Goal: Find specific page/section: Find specific page/section

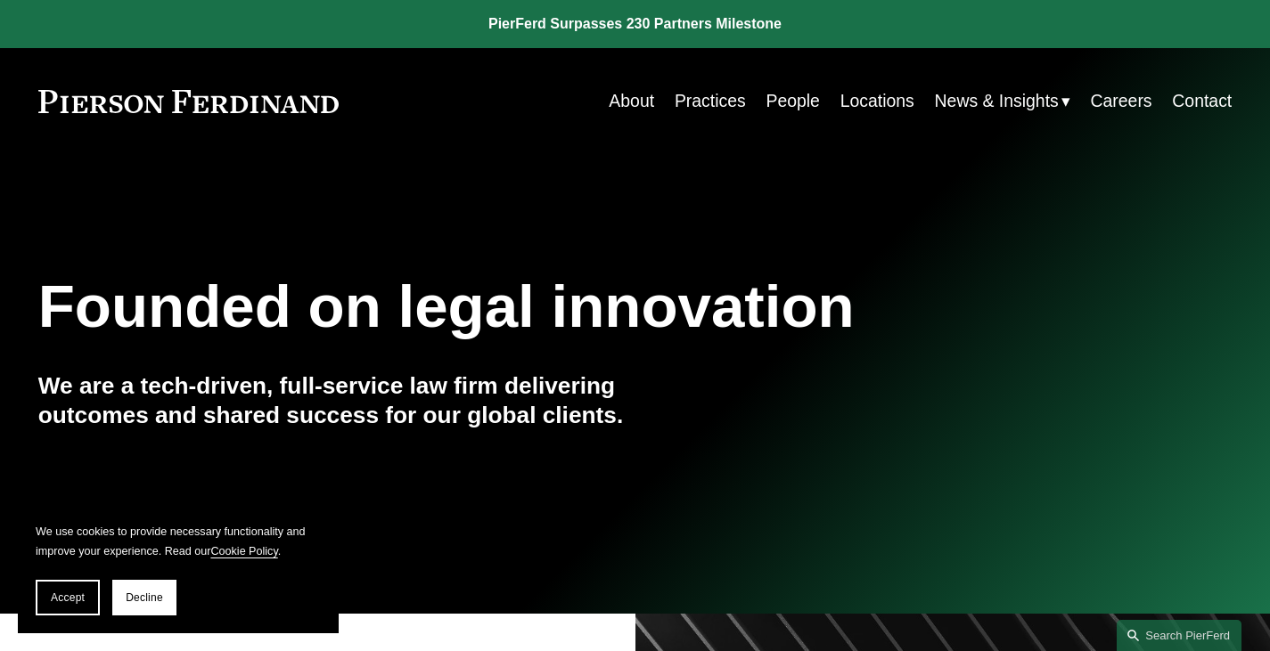
click at [775, 102] on link "People" at bounding box center [792, 101] width 53 height 35
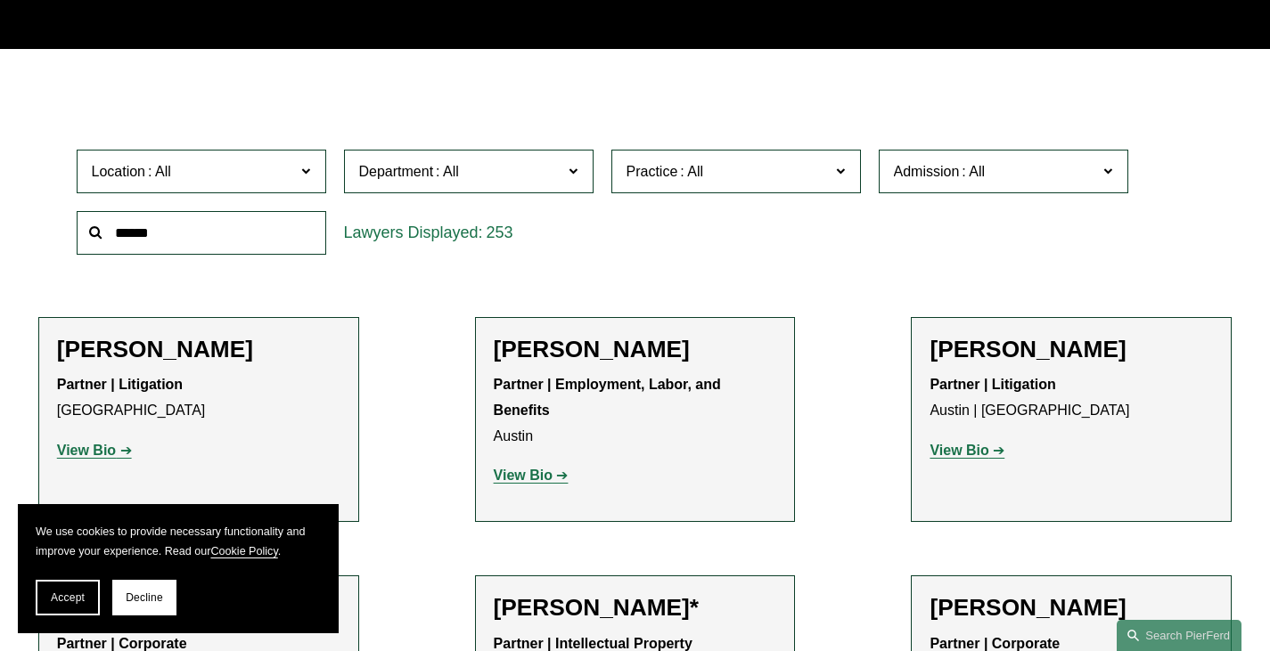
scroll to position [713, 0]
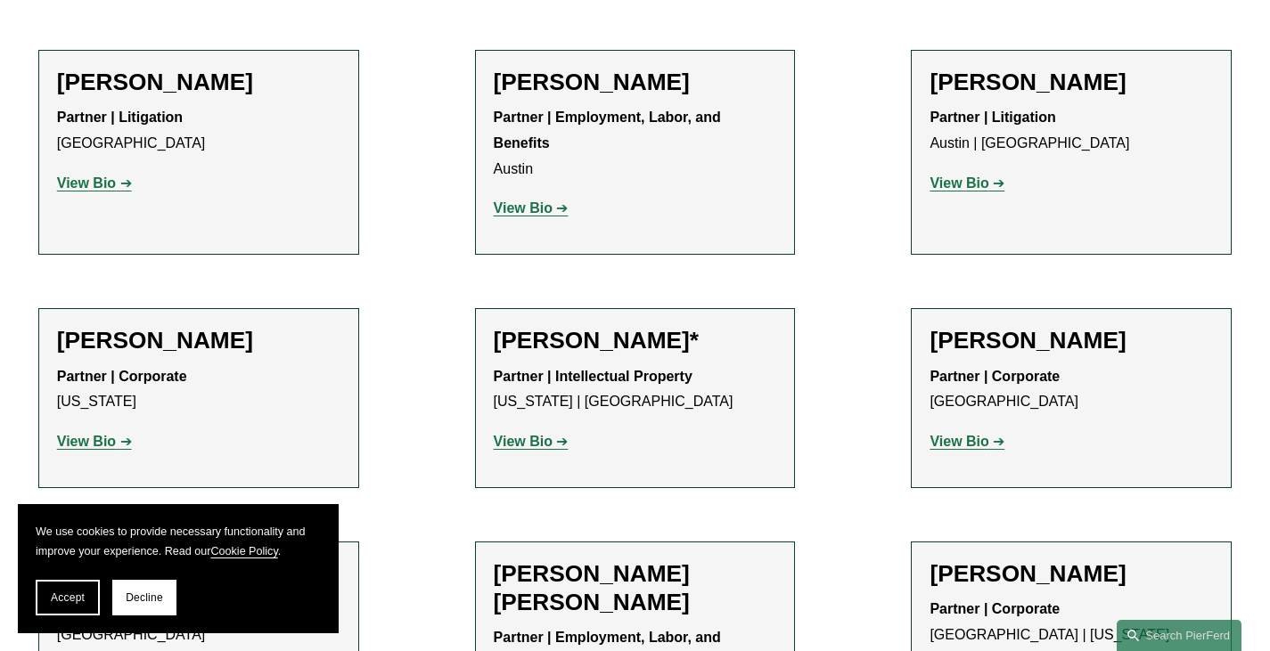
drag, startPoint x: 153, startPoint y: 597, endPoint x: 36, endPoint y: 644, distance: 126.8
click at [59, 603] on span "Accept" at bounding box center [68, 598] width 34 height 12
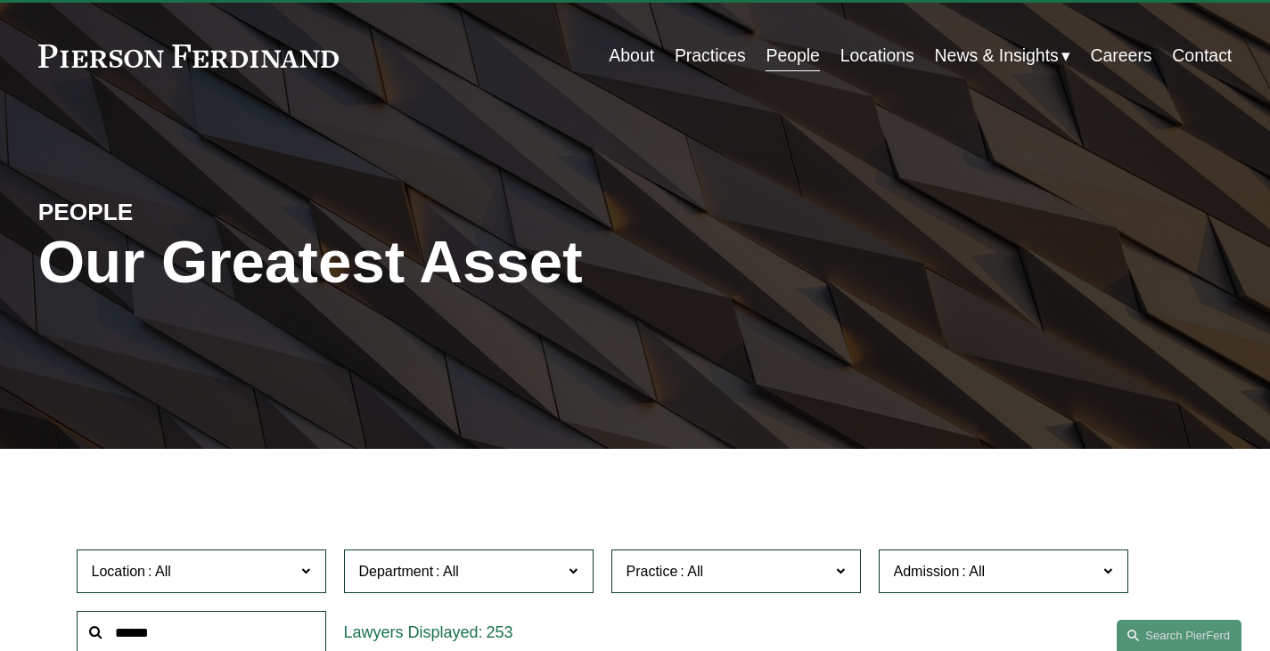
scroll to position [0, 0]
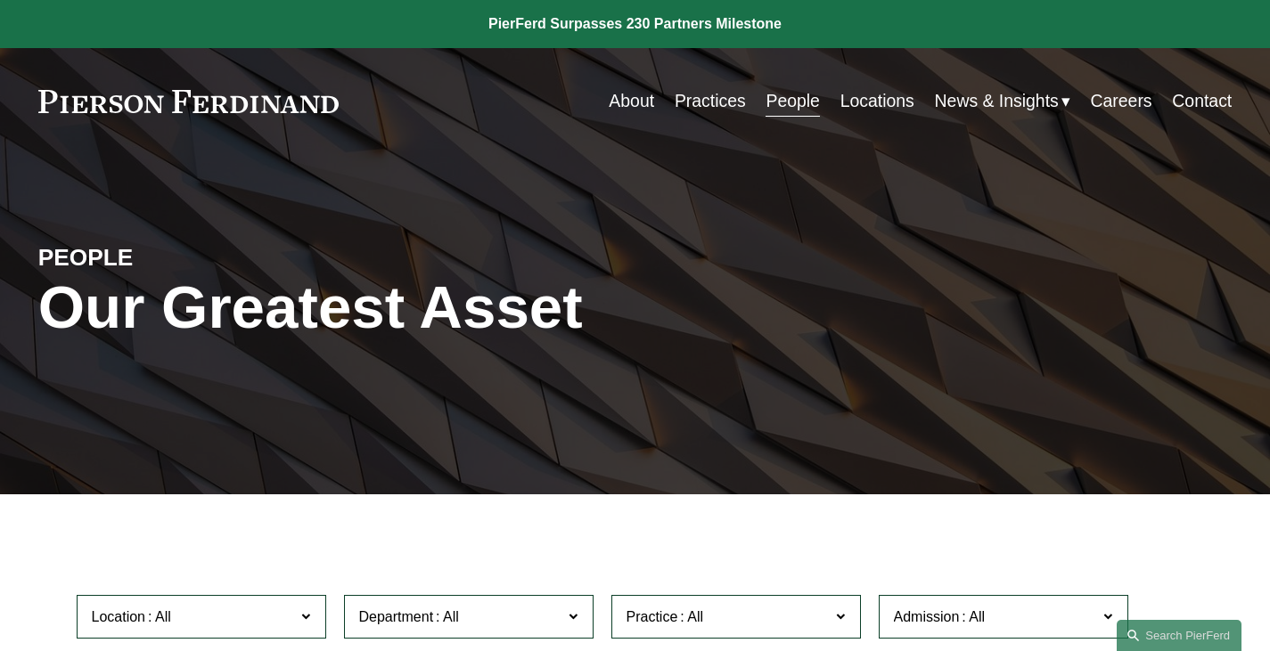
click at [707, 103] on link "Practices" at bounding box center [710, 101] width 71 height 35
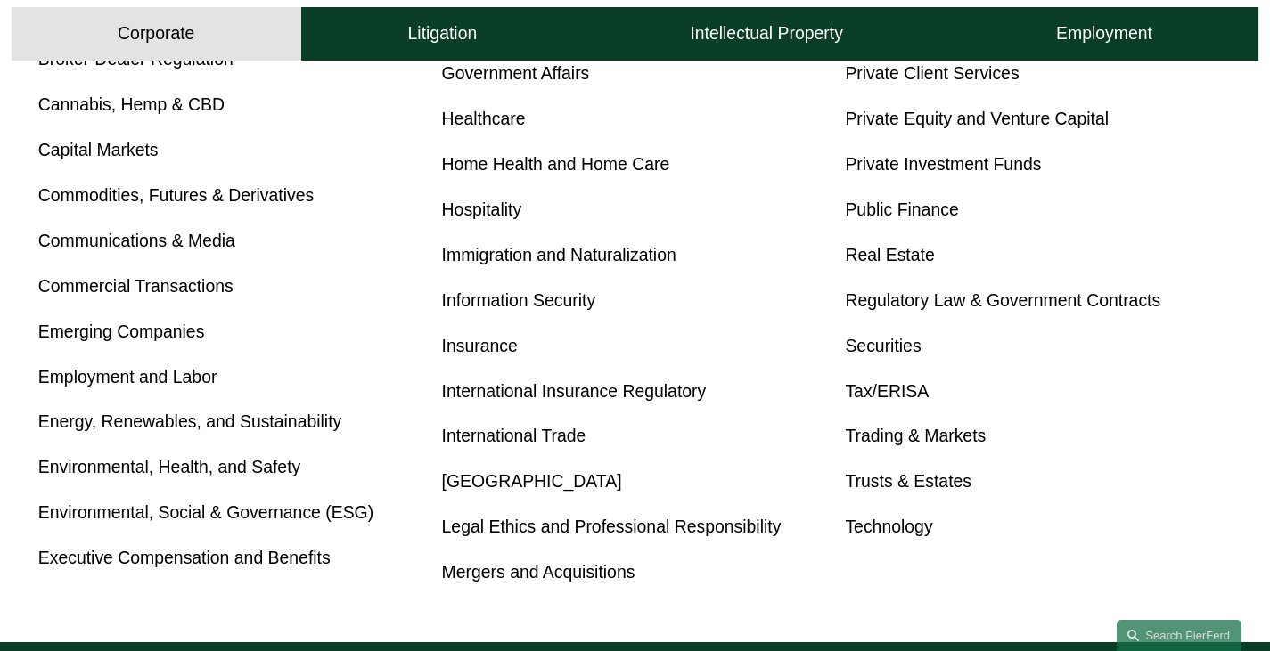
scroll to position [624, 0]
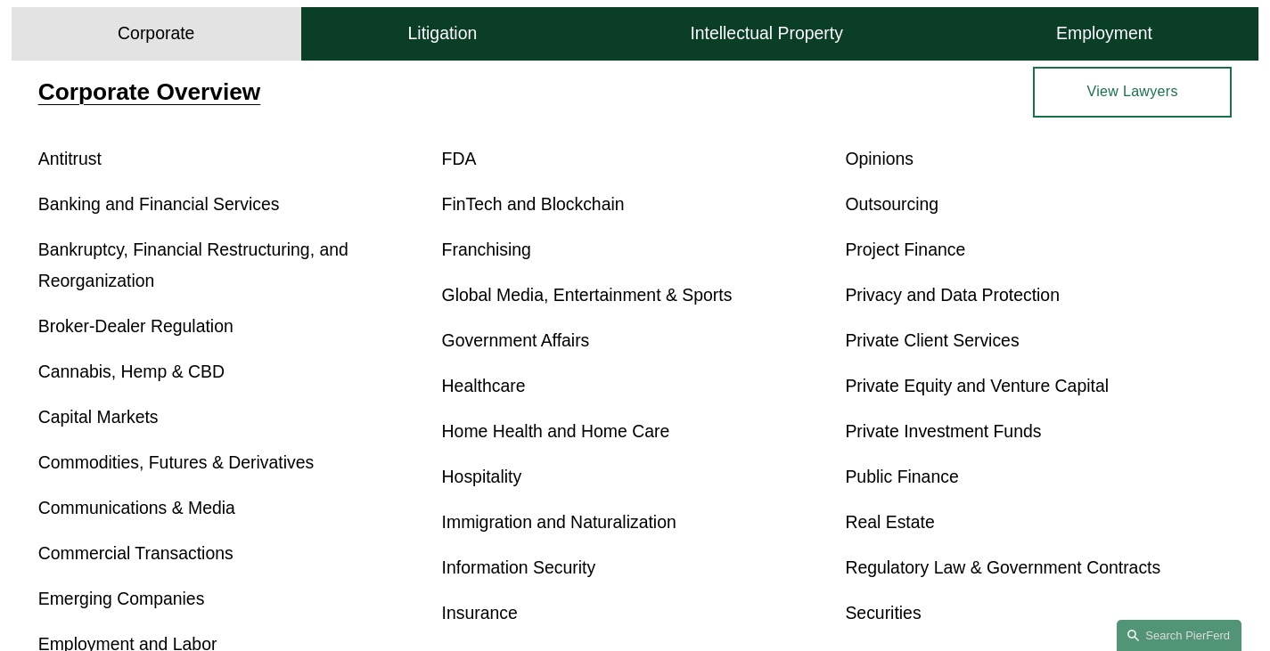
click at [504, 392] on link "Healthcare" at bounding box center [484, 386] width 84 height 20
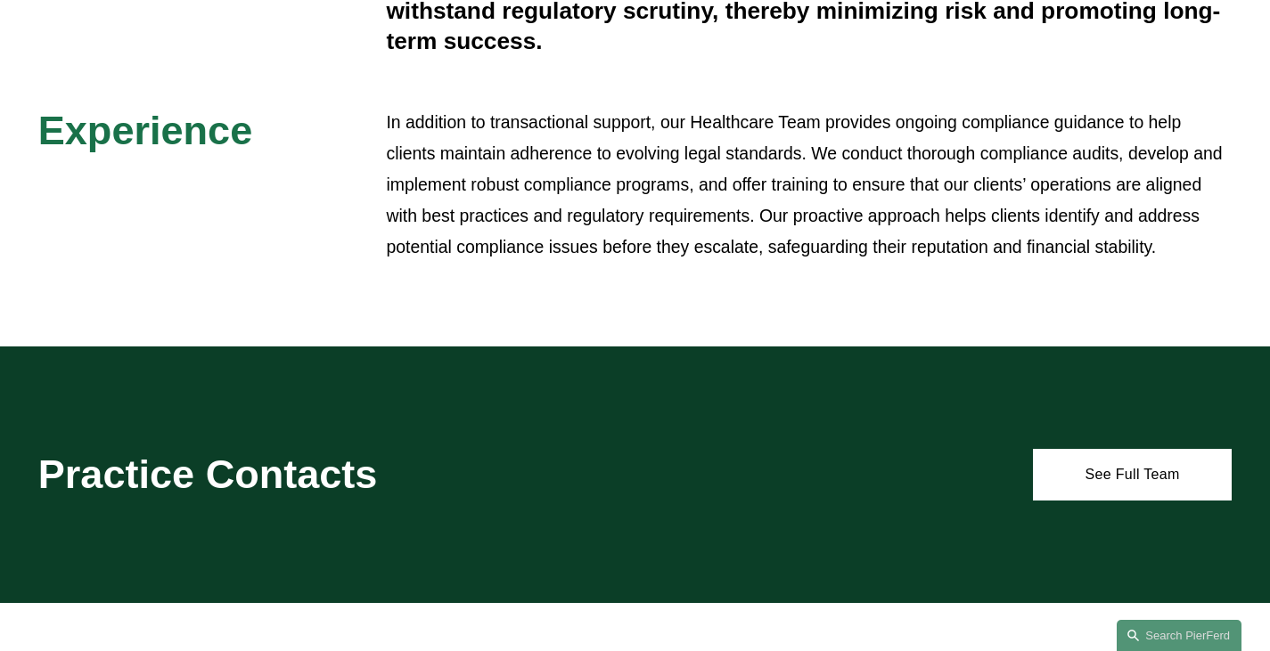
scroll to position [980, 0]
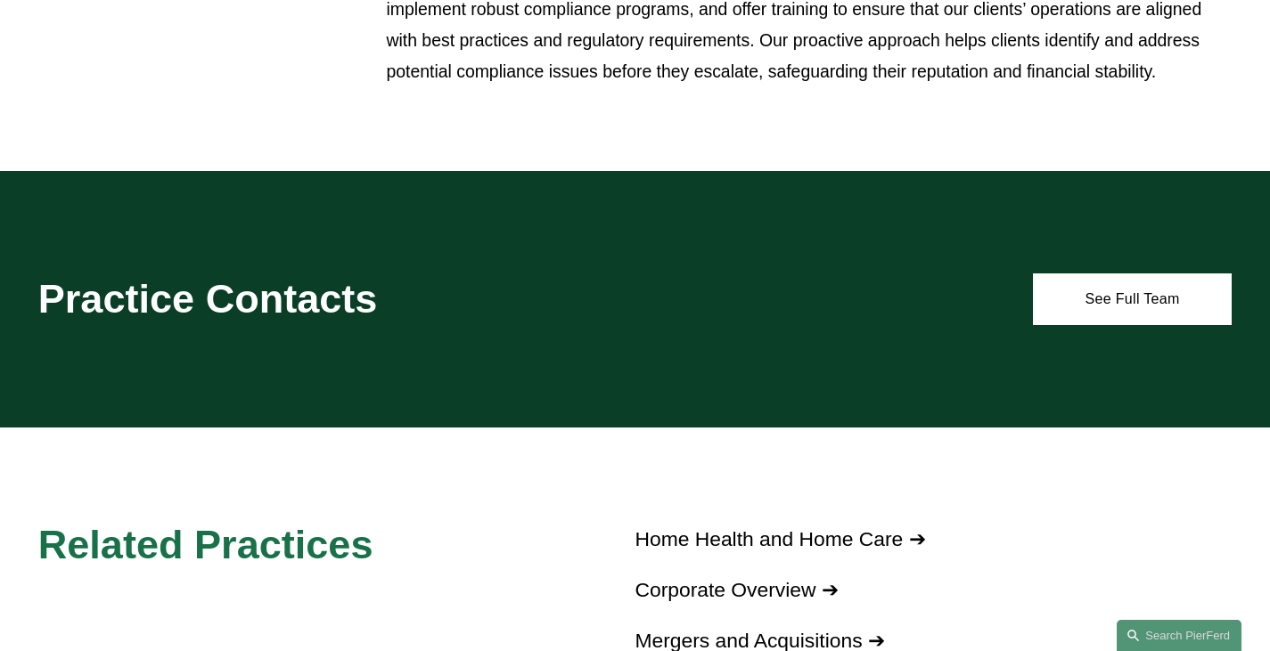
click at [1133, 304] on link "See Full Team" at bounding box center [1132, 300] width 199 height 52
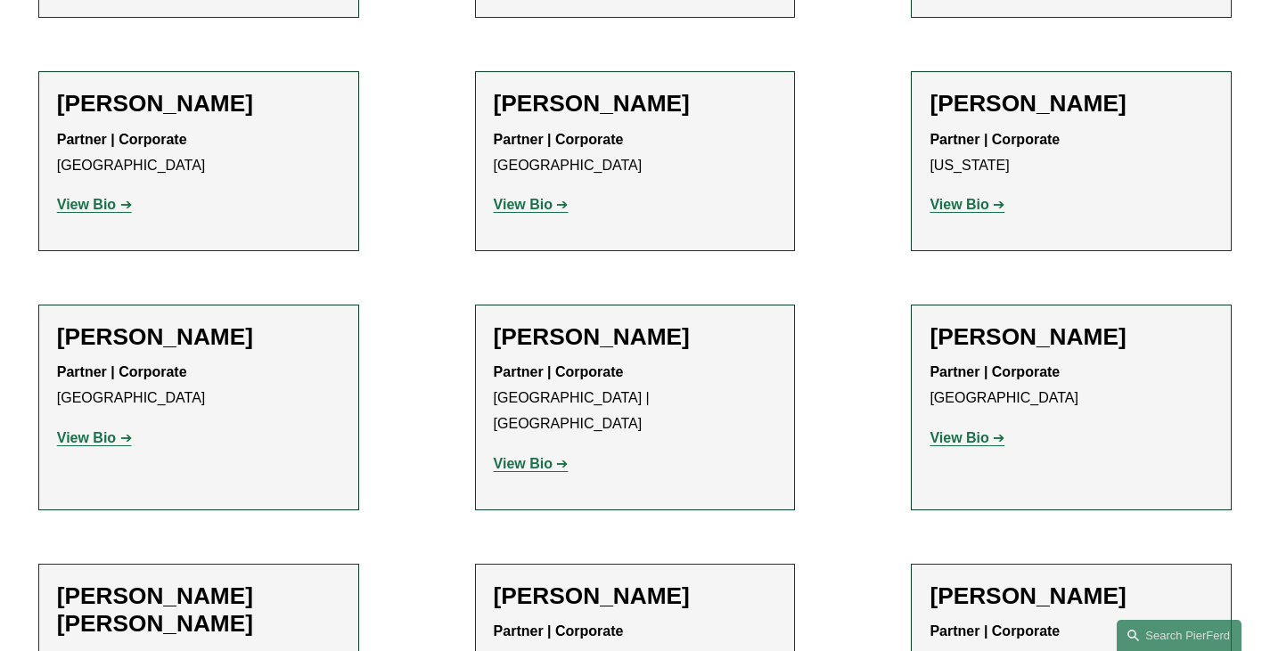
scroll to position [657, 0]
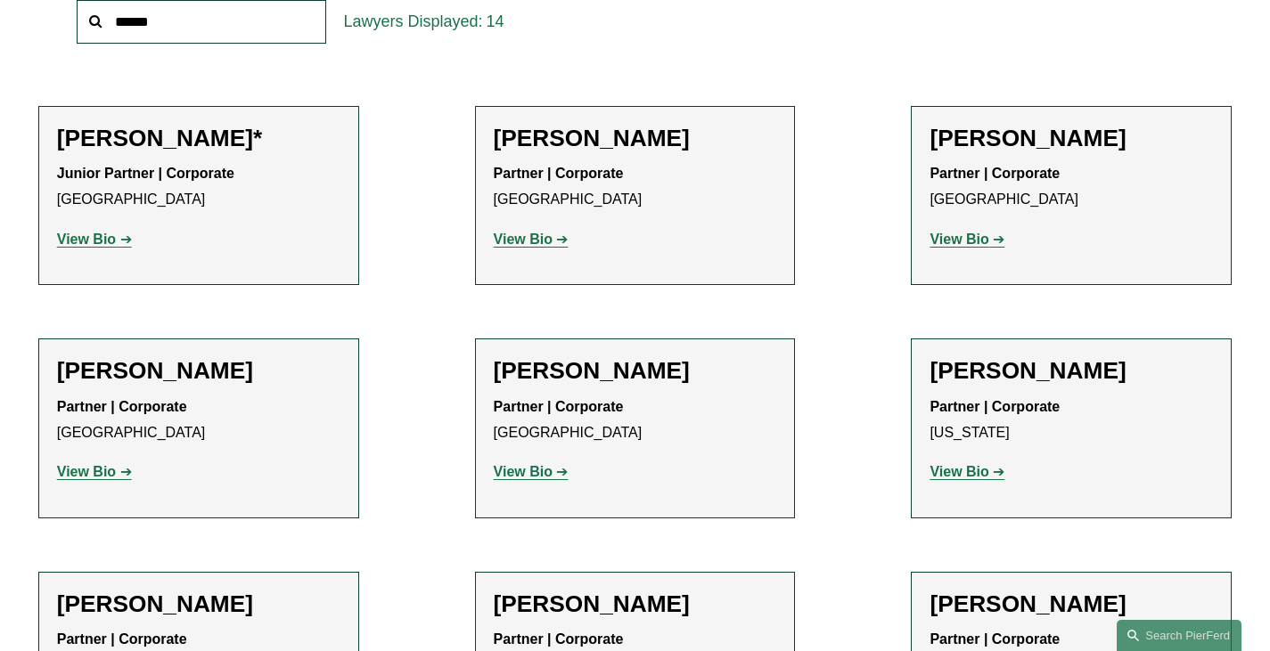
click at [552, 234] on p "View Bio" at bounding box center [635, 240] width 283 height 26
click at [554, 244] on link "View Bio" at bounding box center [531, 239] width 75 height 15
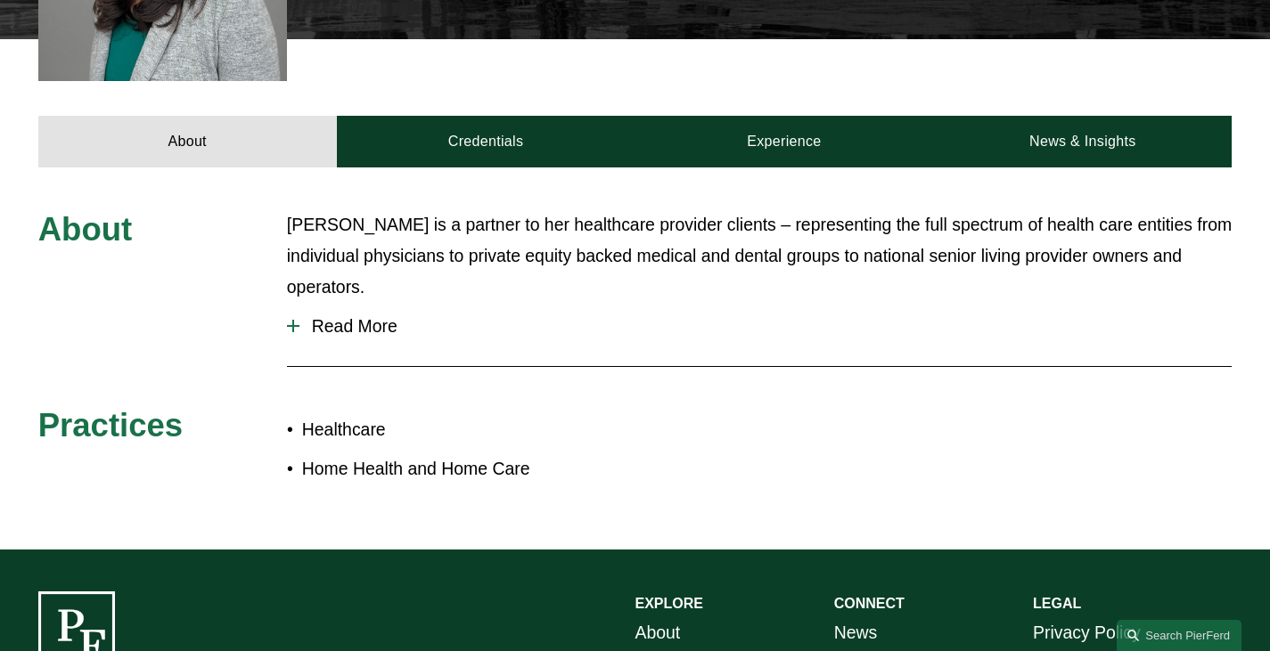
scroll to position [713, 0]
